Goal: Task Accomplishment & Management: Complete application form

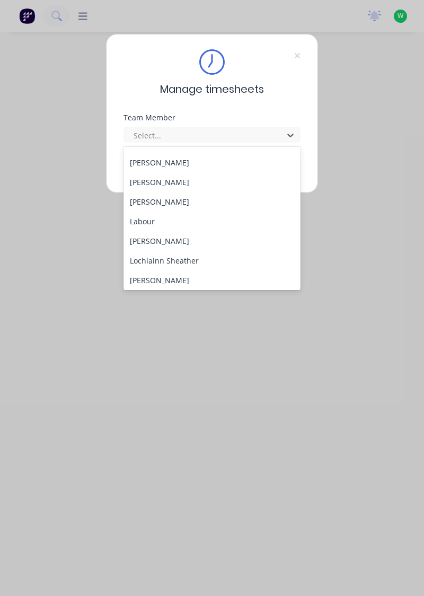
scroll to position [236, 0]
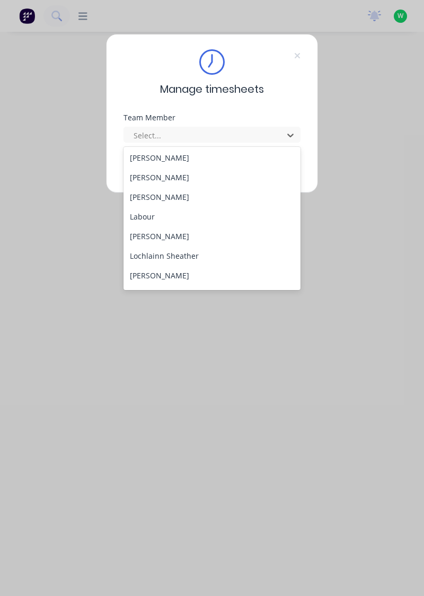
click at [183, 275] on div "[PERSON_NAME]" at bounding box center [212, 276] width 178 height 20
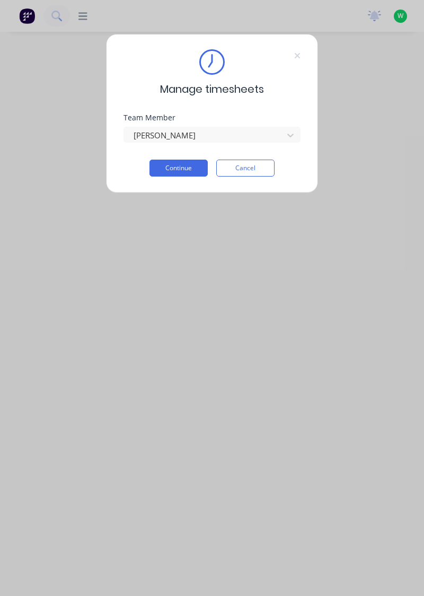
click at [190, 167] on button "Continue" at bounding box center [178, 168] width 58 height 17
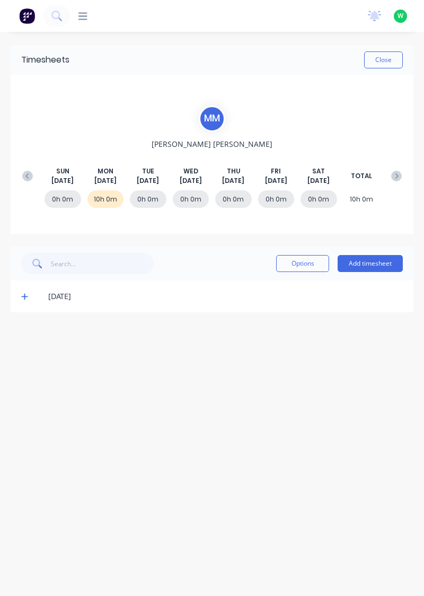
click at [381, 264] on button "Add timesheet" at bounding box center [370, 263] width 65 height 17
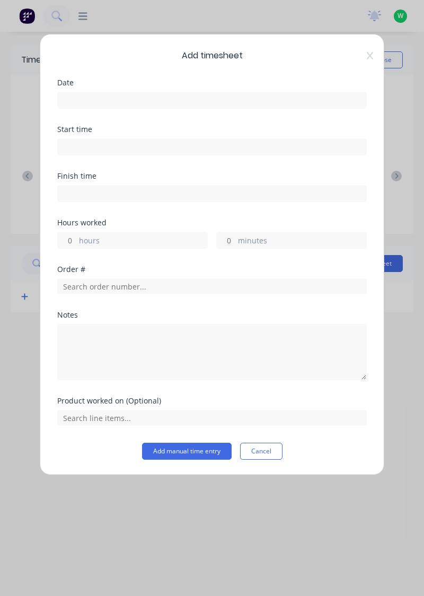
click at [102, 100] on input at bounding box center [212, 100] width 308 height 16
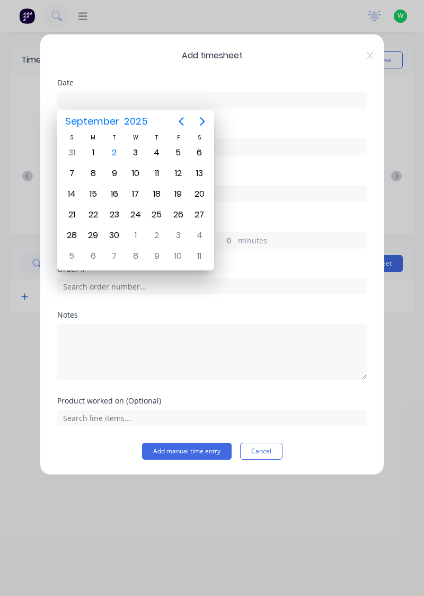
click at [119, 148] on div "2" at bounding box center [115, 153] width 16 height 16
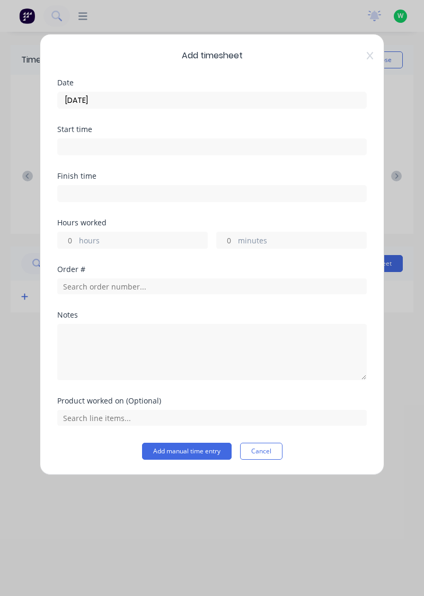
type input "[DATE]"
click at [92, 239] on label "hours" at bounding box center [143, 241] width 128 height 13
click at [76, 239] on input "hours" at bounding box center [67, 240] width 19 height 16
type input "10"
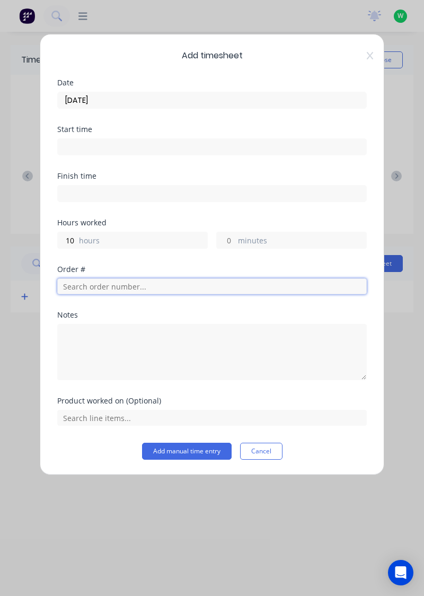
click at [104, 285] on input "text" at bounding box center [212, 286] width 310 height 16
type input "18778"
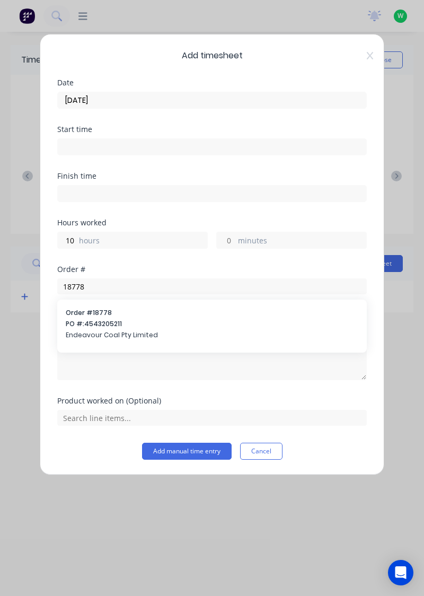
click at [97, 323] on span "PO #: 4543205211" at bounding box center [212, 324] width 293 height 10
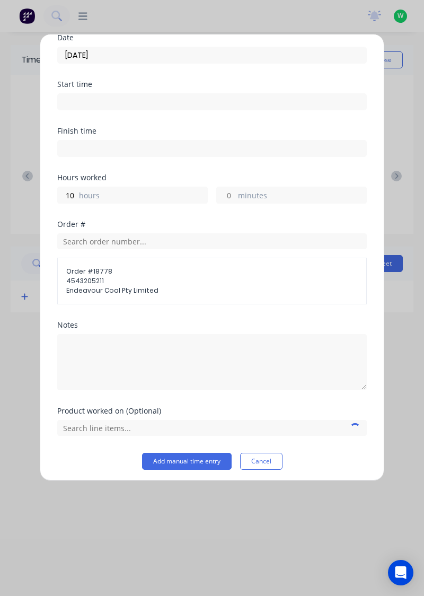
scroll to position [45, 0]
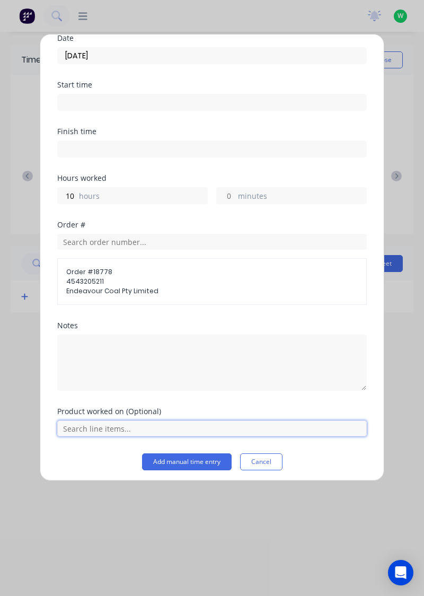
click at [152, 429] on input "text" at bounding box center [212, 428] width 310 height 16
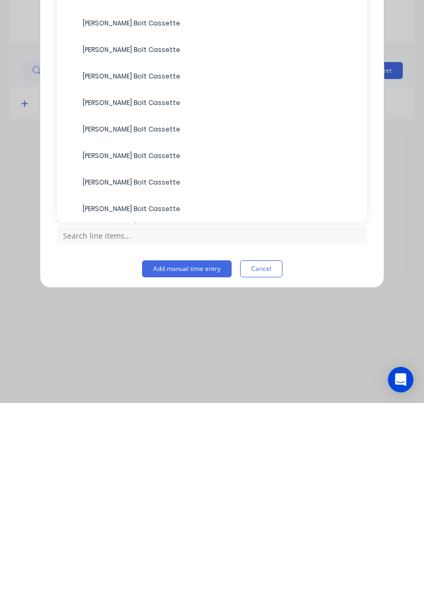
click at [144, 350] on span "[PERSON_NAME] Bolt Cassette" at bounding box center [221, 349] width 276 height 10
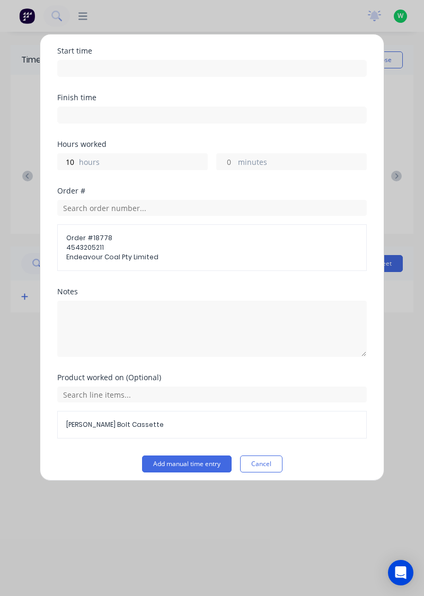
scroll to position [76, 0]
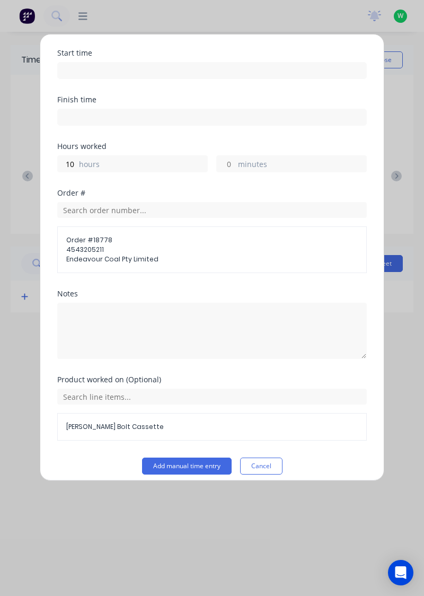
click at [200, 465] on button "Add manual time entry" at bounding box center [187, 465] width 90 height 17
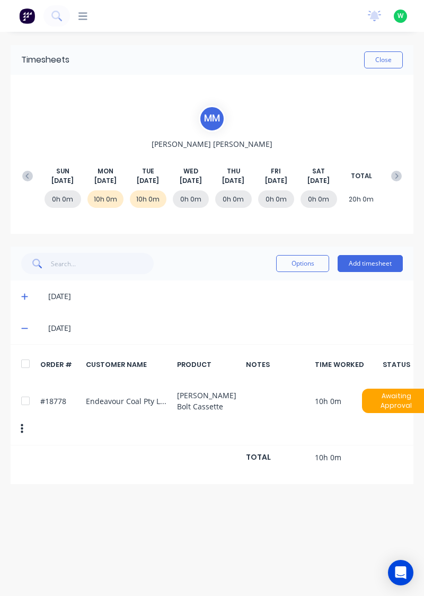
click at [389, 63] on button "Close" at bounding box center [383, 59] width 39 height 17
